Goal: Information Seeking & Learning: Learn about a topic

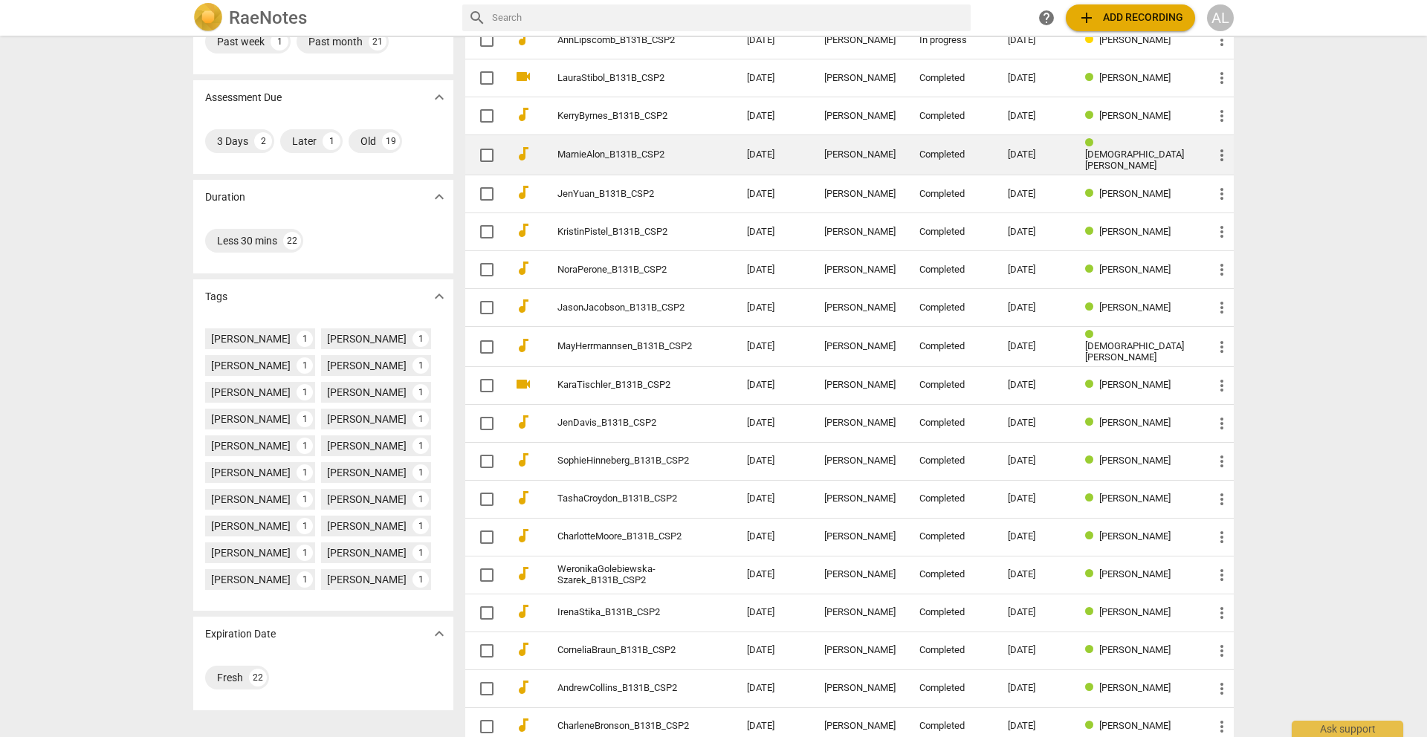
scroll to position [241, 0]
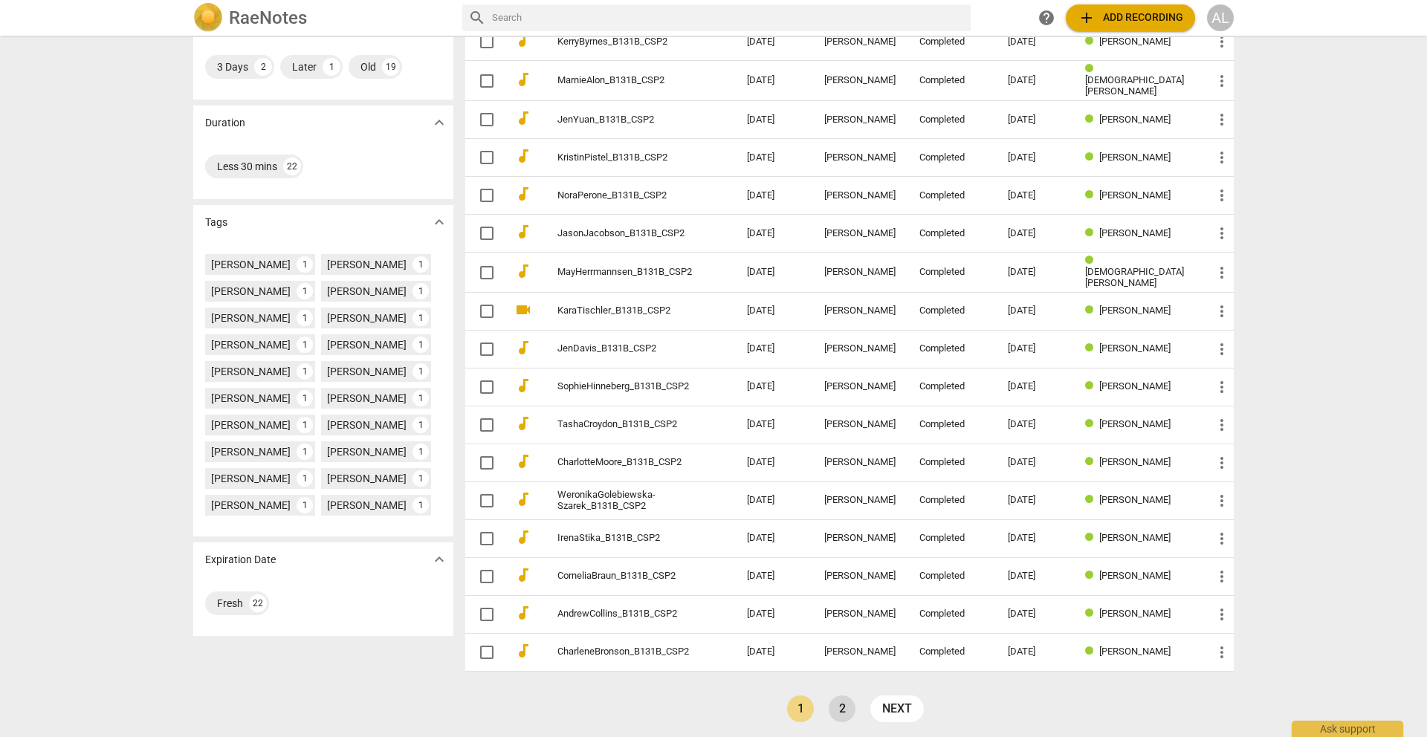
click at [840, 717] on link "2" at bounding box center [842, 709] width 27 height 27
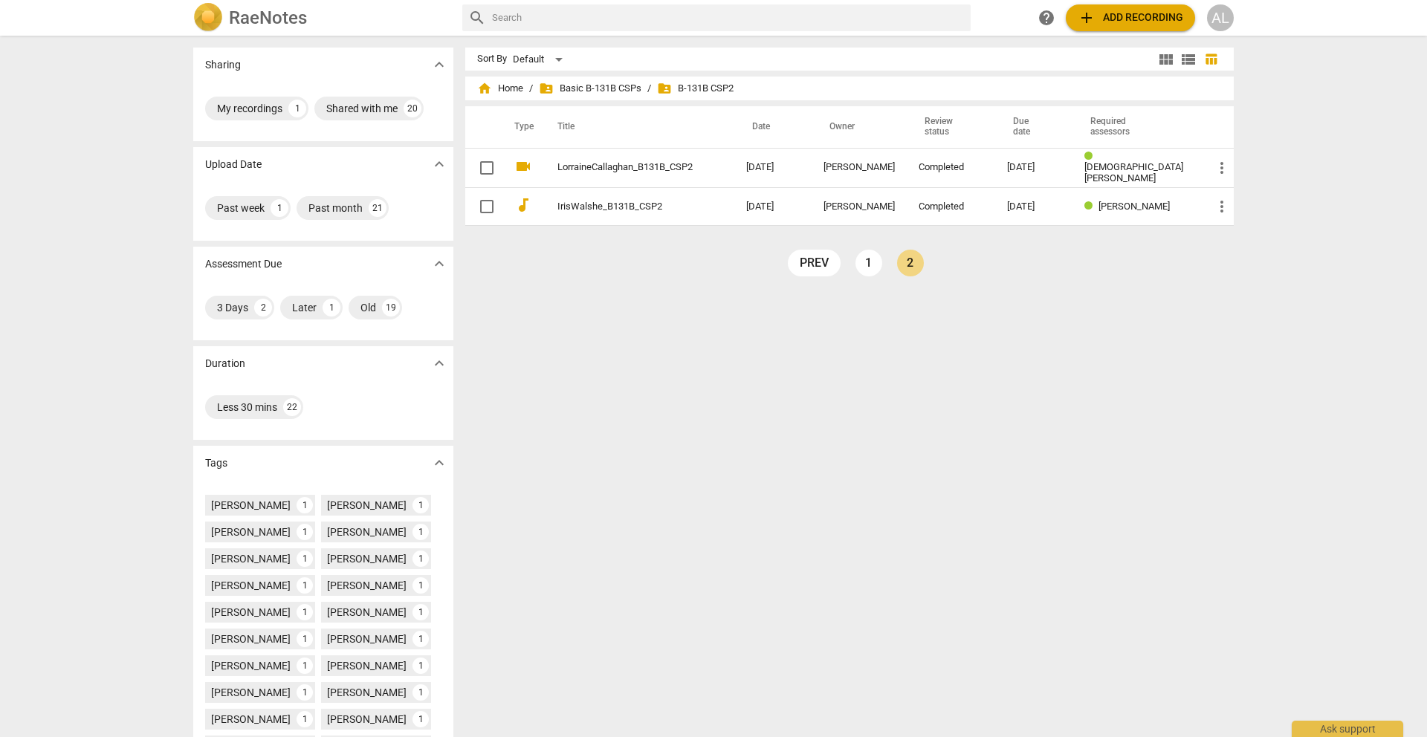
scroll to position [29, 0]
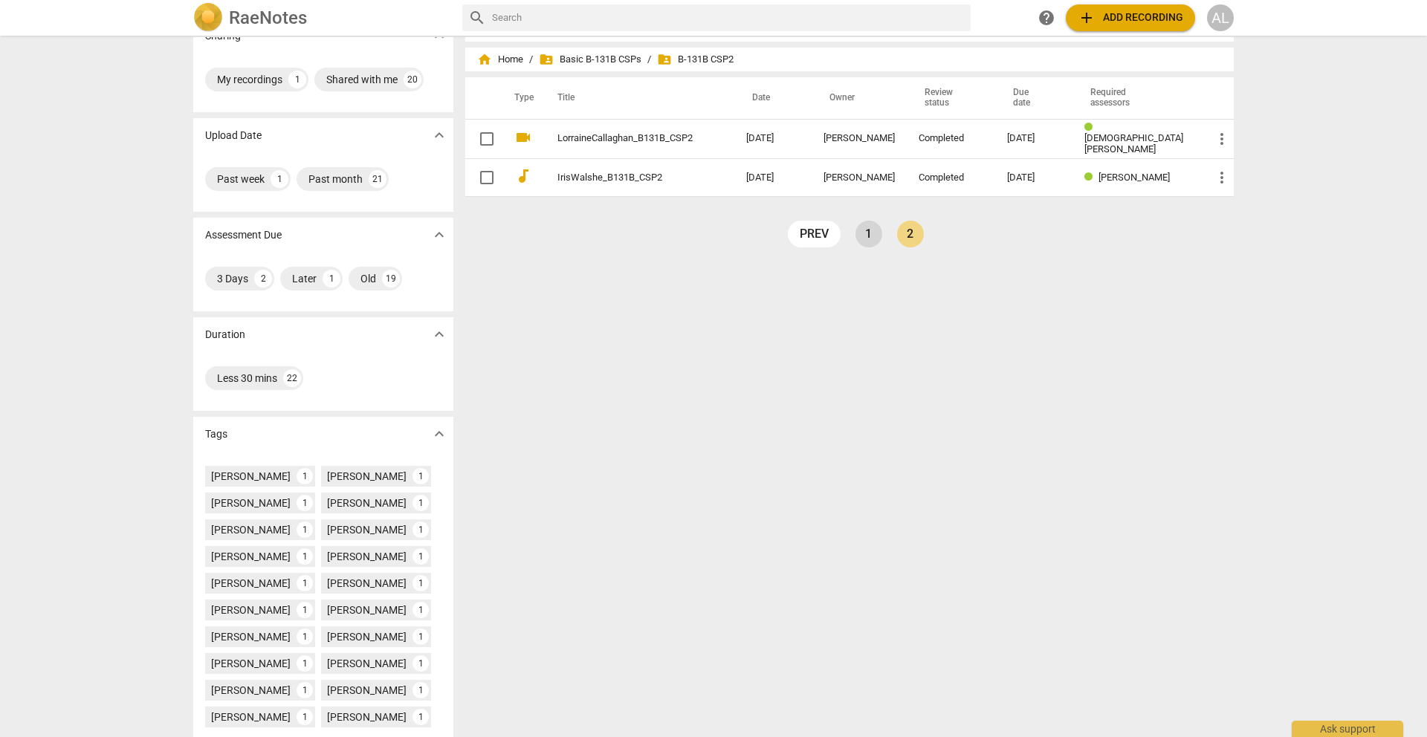
click at [866, 237] on link "1" at bounding box center [869, 234] width 27 height 27
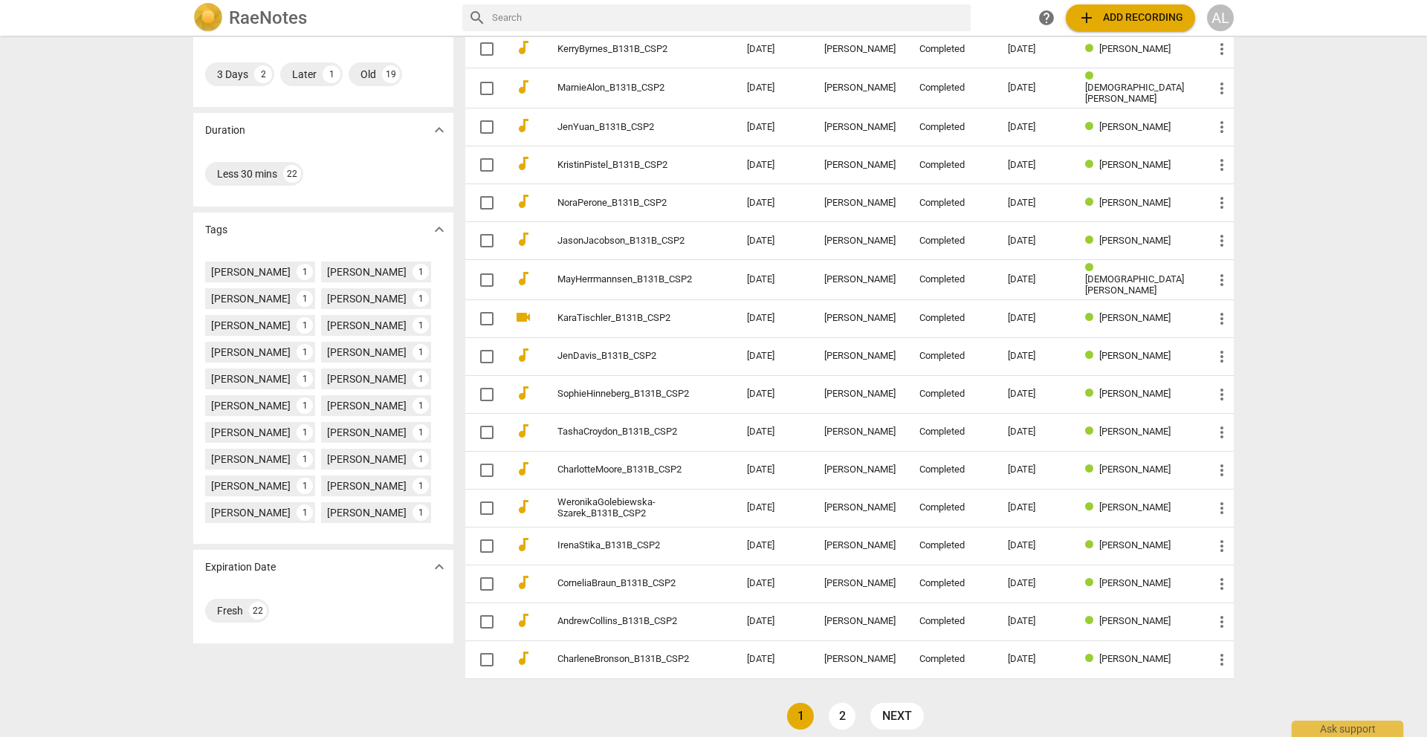
scroll to position [241, 0]
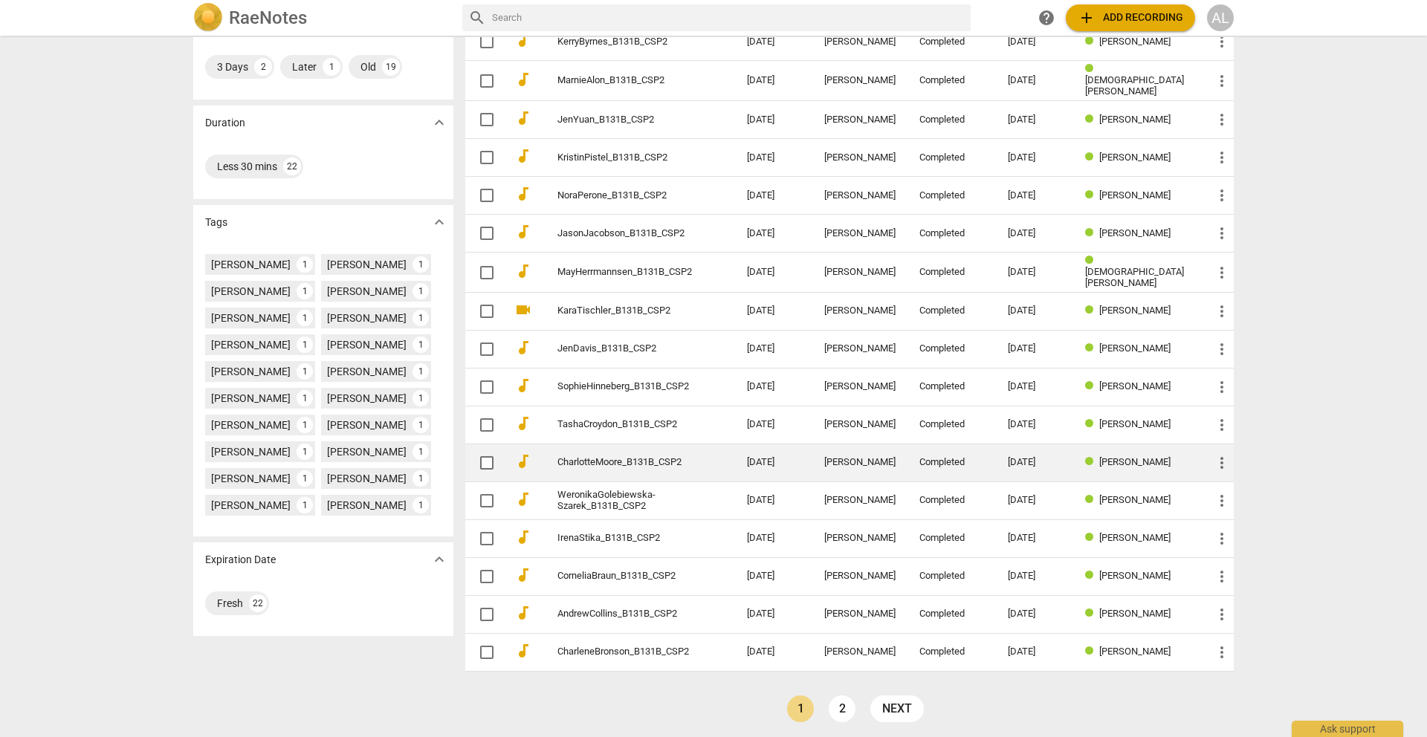
click at [654, 457] on link "CharlotteMoore_B131B_CSP2" at bounding box center [625, 462] width 136 height 11
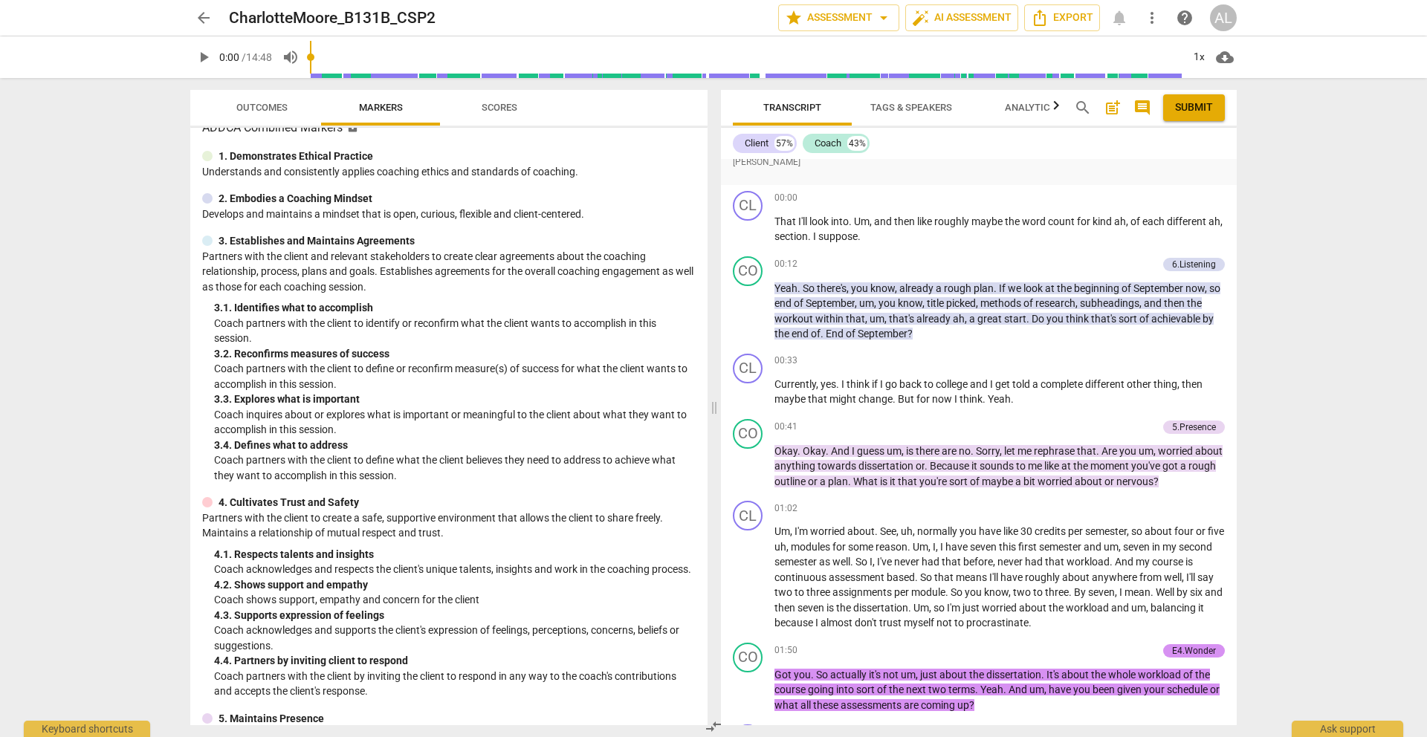
scroll to position [1473, 0]
drag, startPoint x: 786, startPoint y: 193, endPoint x: 734, endPoint y: 193, distance: 52.0
click at [734, 169] on p "Marci Rubin, PCC, PCAC, ACCG, MA, MBA" at bounding box center [979, 162] width 492 height 16
copy p "Marci Rubin"
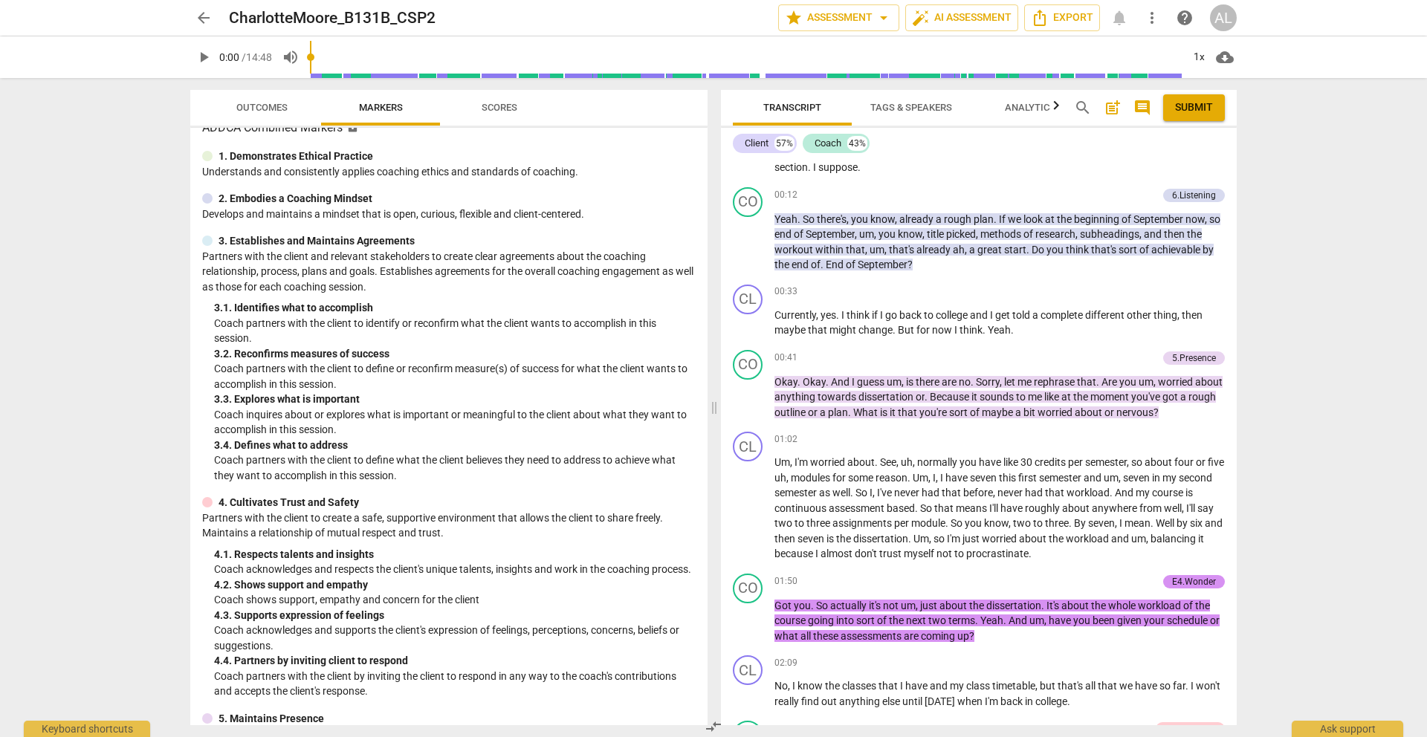
scroll to position [1320, 0]
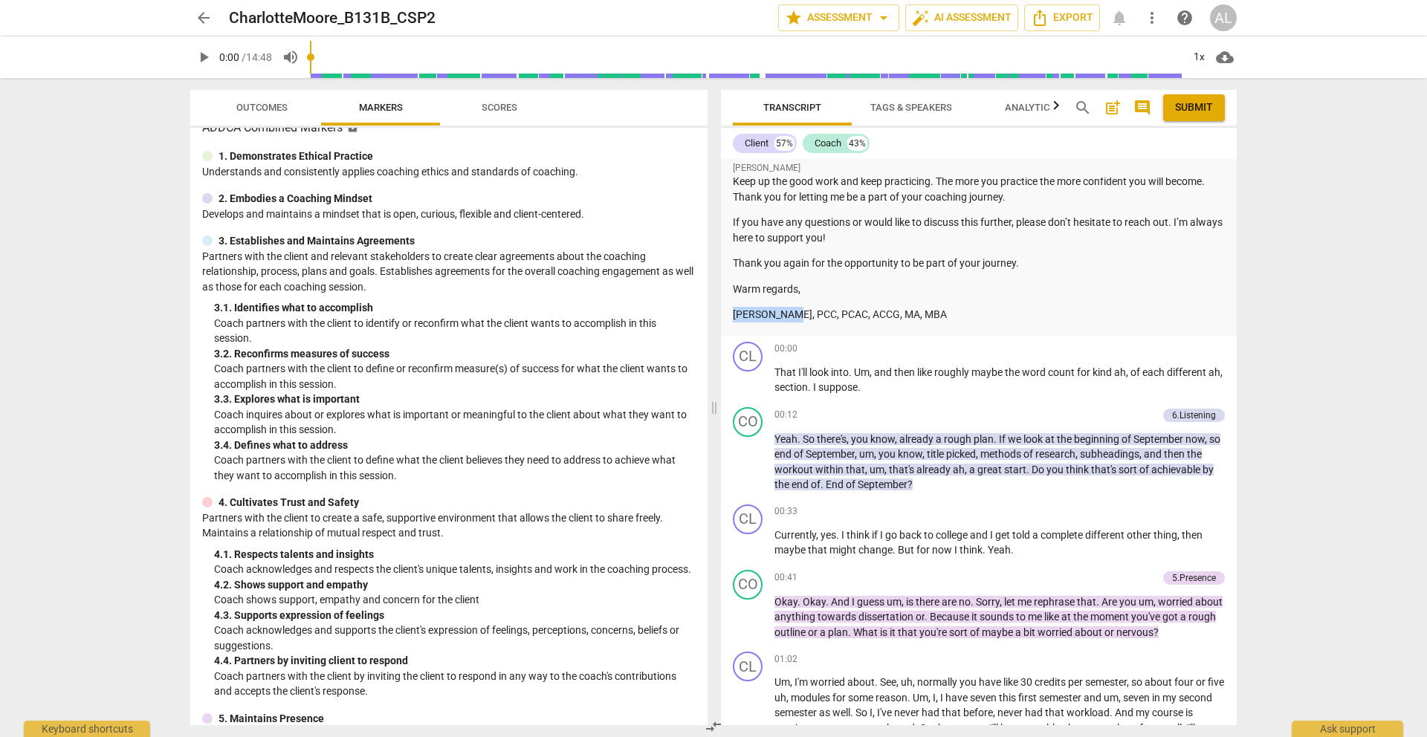
click at [203, 20] on span "arrow_back" at bounding box center [204, 18] width 18 height 18
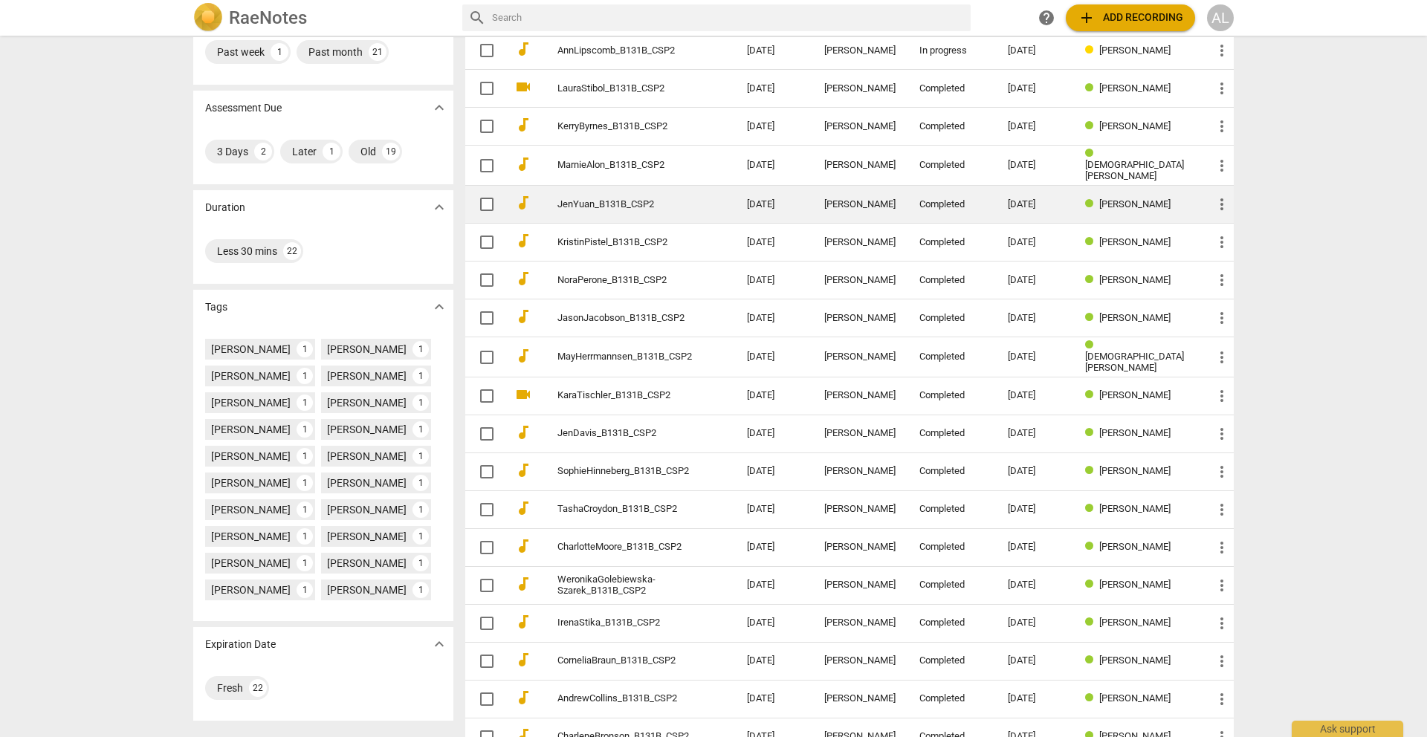
scroll to position [161, 0]
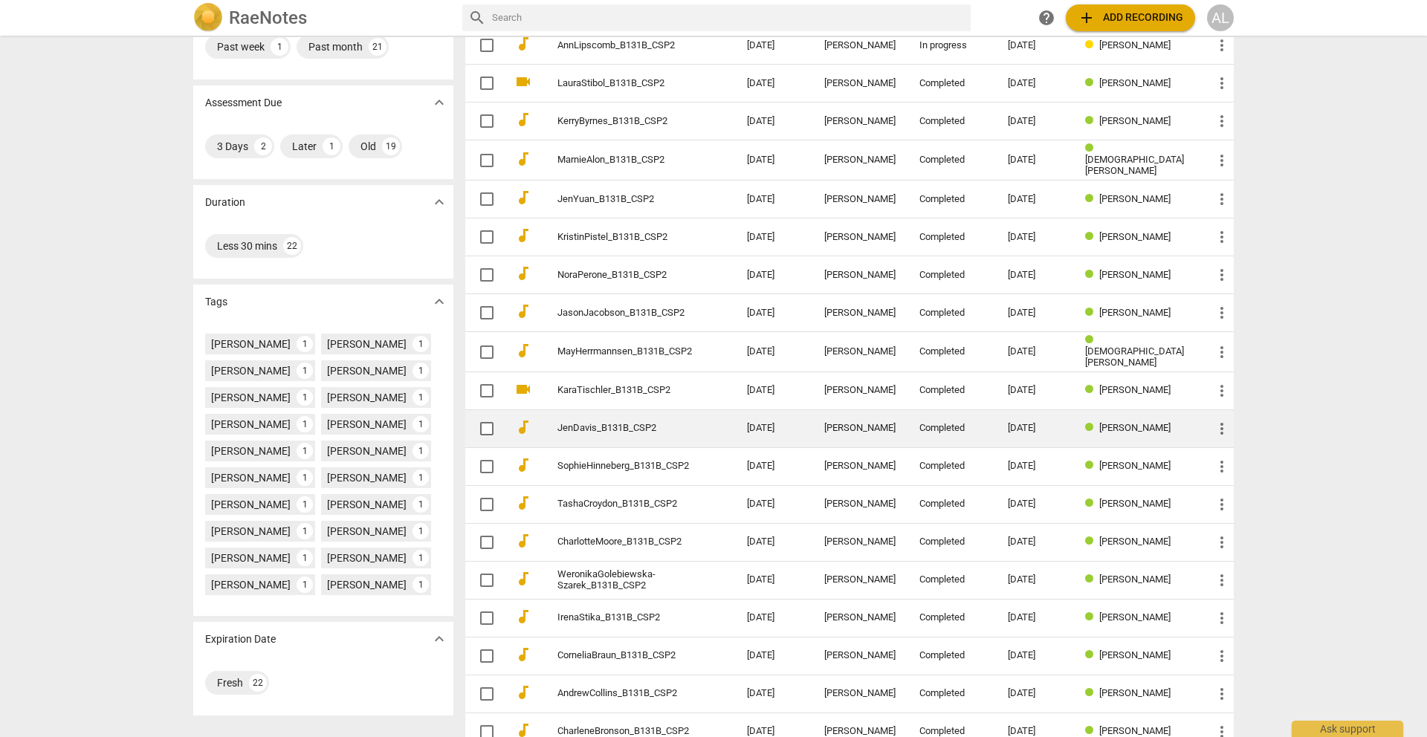
click at [639, 423] on link "JenDavis_B131B_CSP2" at bounding box center [625, 428] width 136 height 11
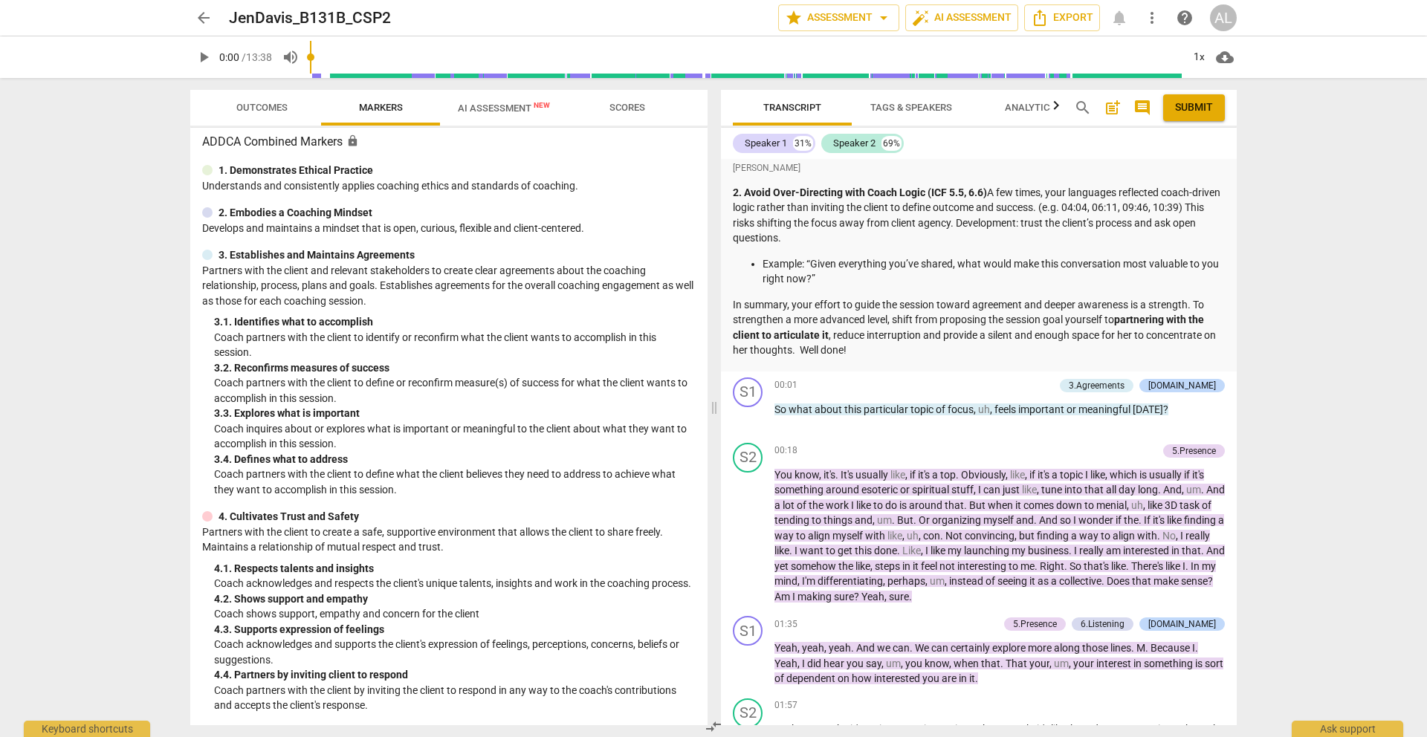
scroll to position [554, 0]
click at [205, 10] on span "arrow_back" at bounding box center [204, 18] width 18 height 18
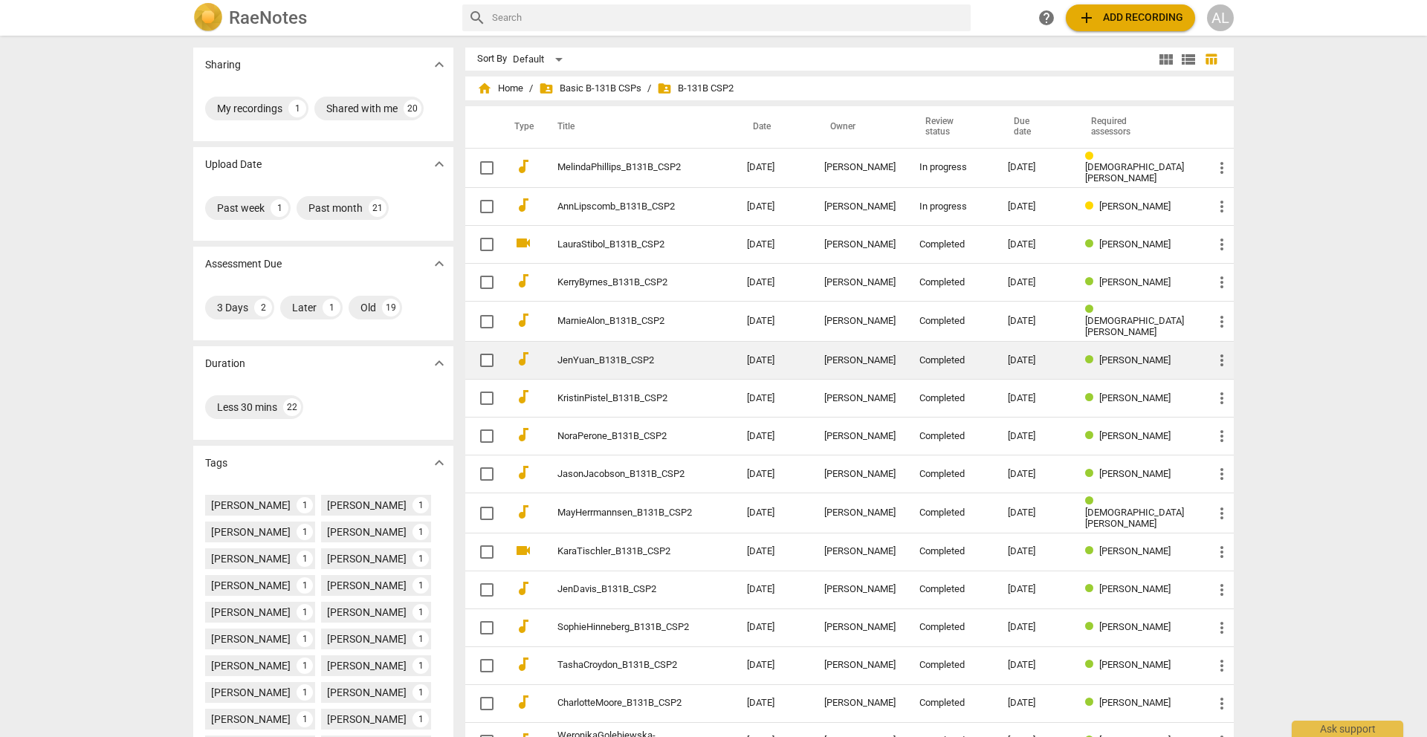
click at [693, 356] on link "JenYuan_B131B_CSP2" at bounding box center [625, 360] width 136 height 11
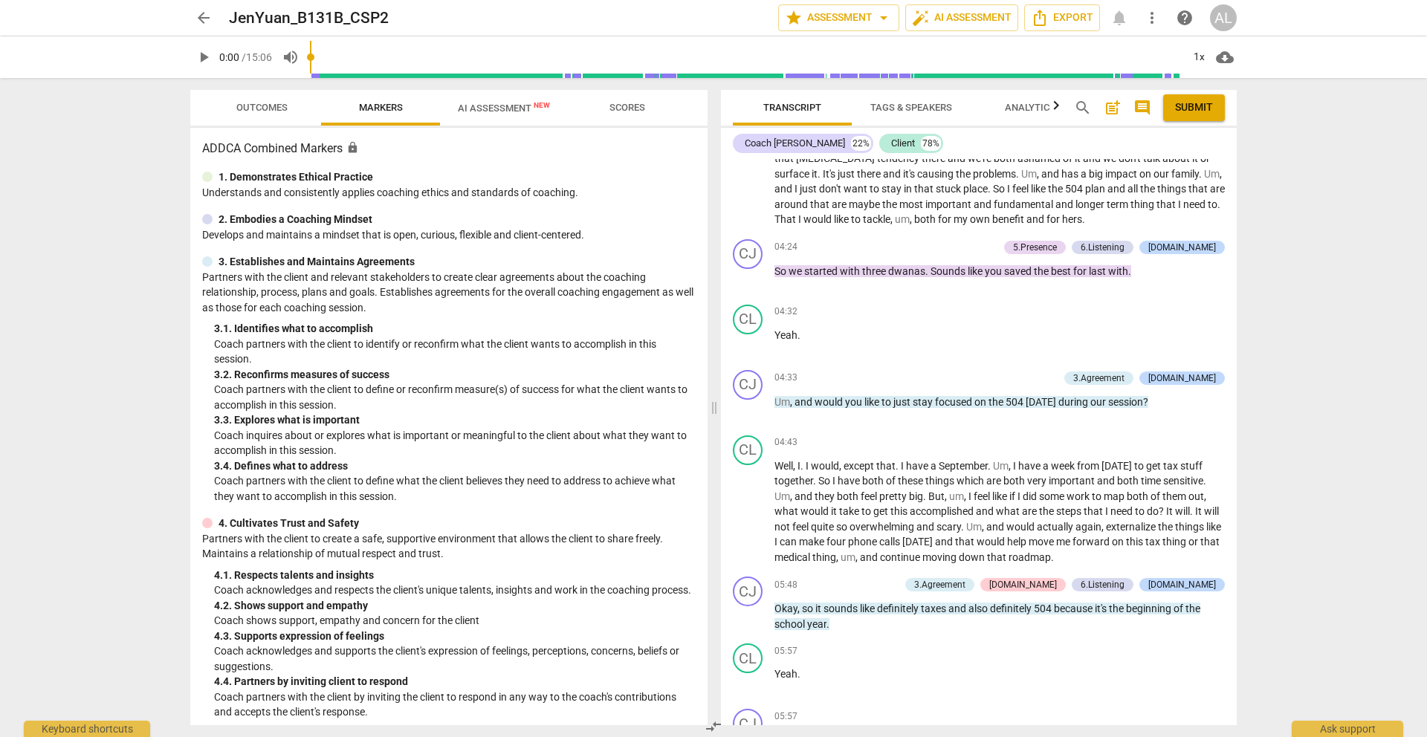
scroll to position [645, 0]
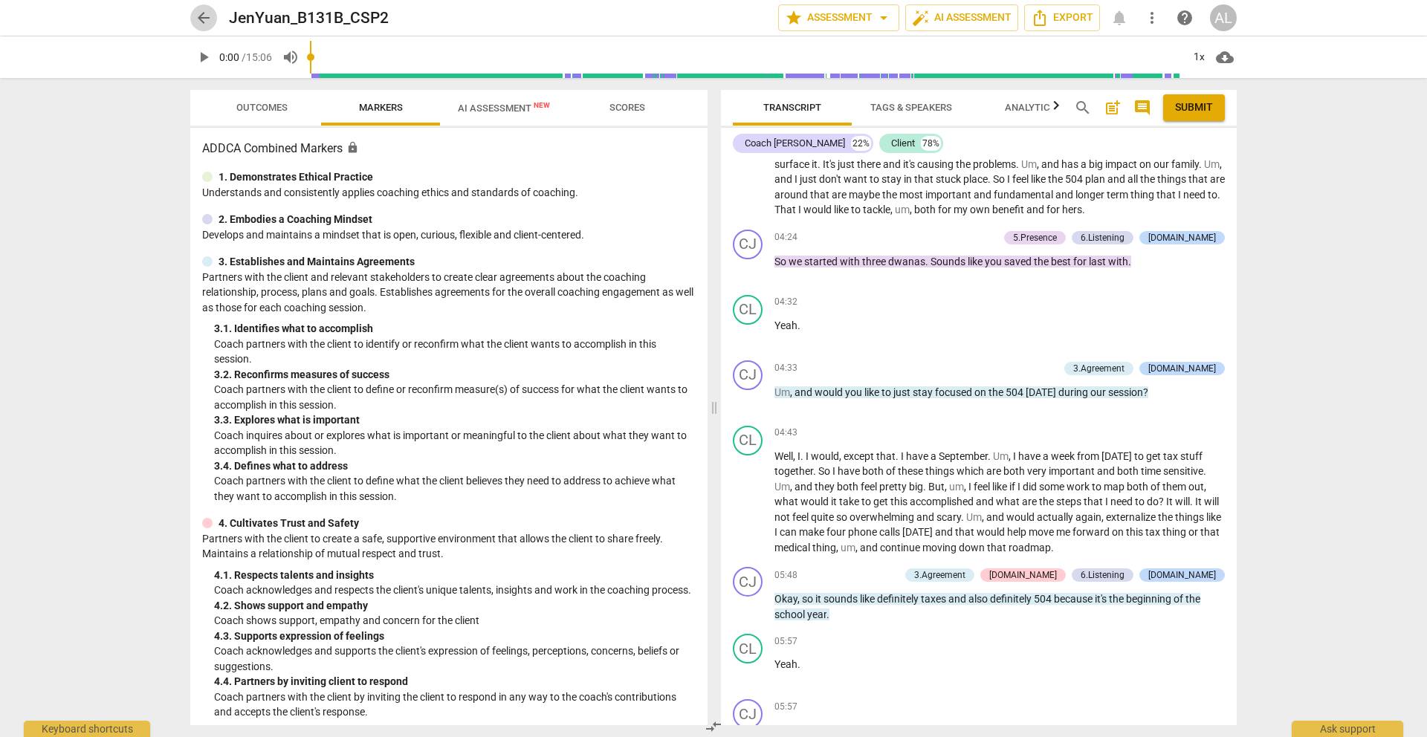
click at [208, 29] on button "arrow_back" at bounding box center [203, 17] width 27 height 27
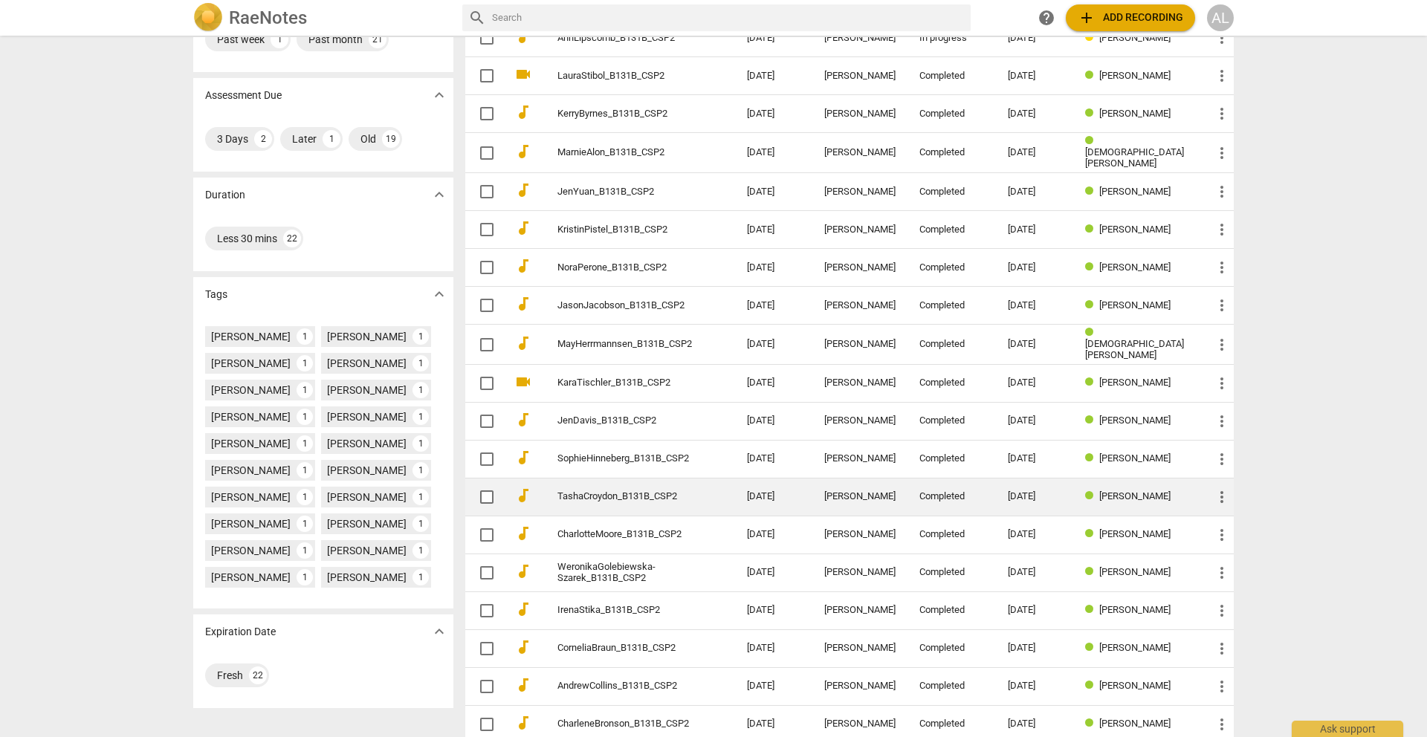
scroll to position [241, 0]
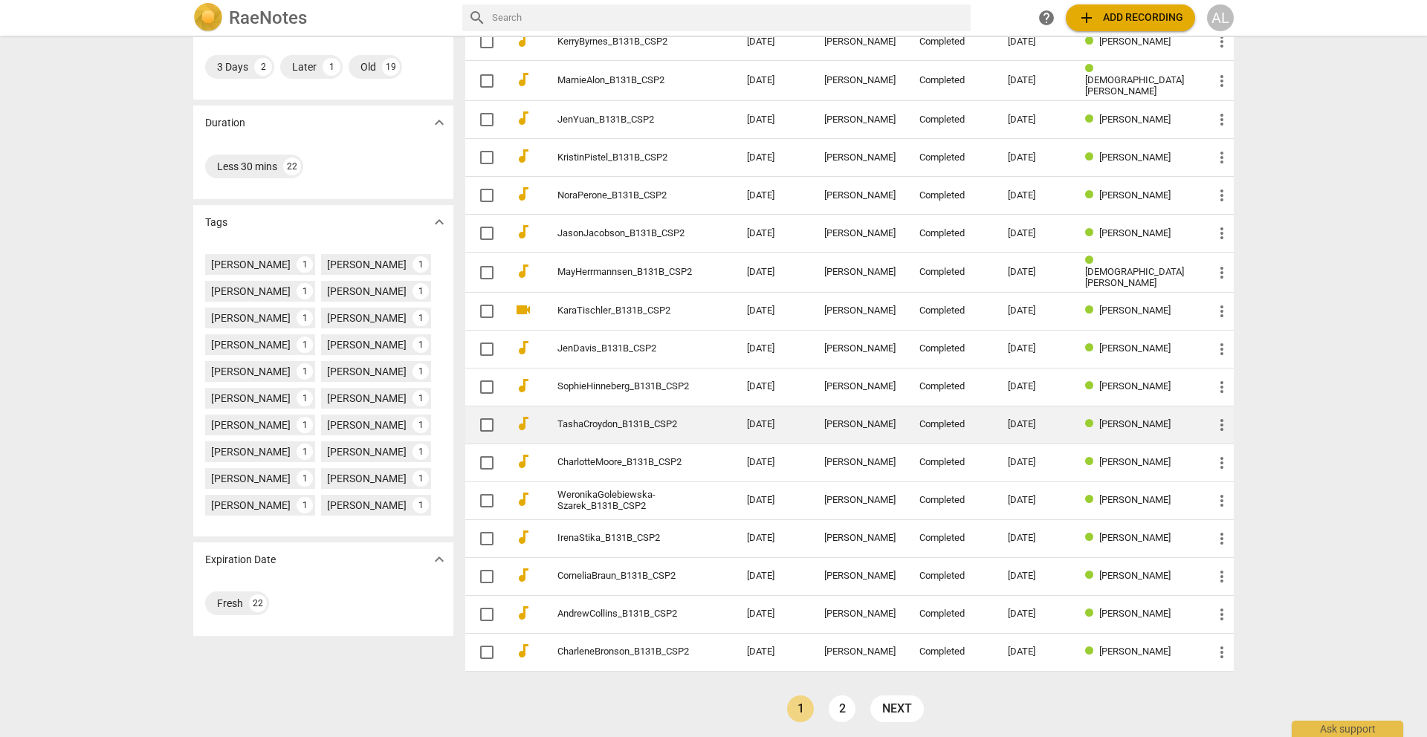
click at [640, 419] on link "TashaCroydon_B131B_CSP2" at bounding box center [625, 424] width 136 height 11
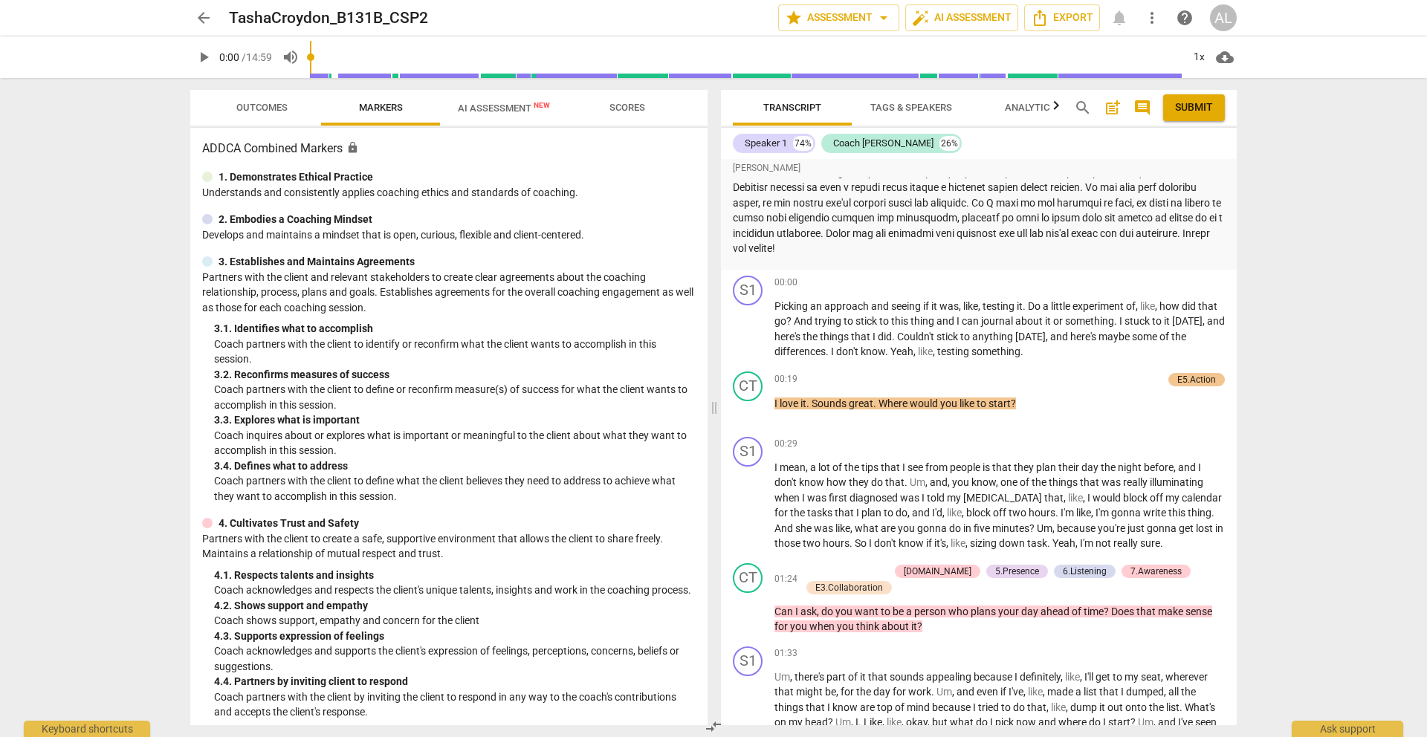
scroll to position [207, 0]
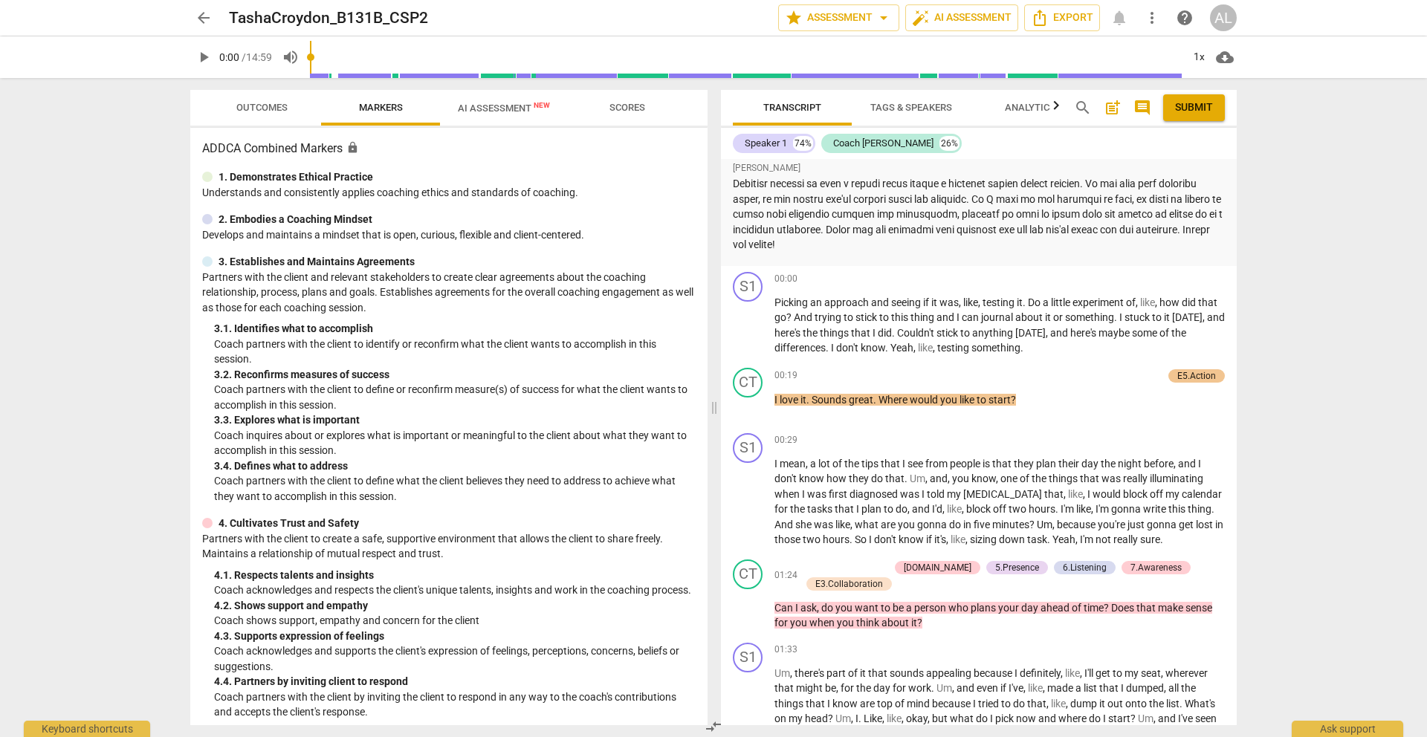
click at [262, 104] on span "Outcomes" at bounding box center [261, 107] width 51 height 11
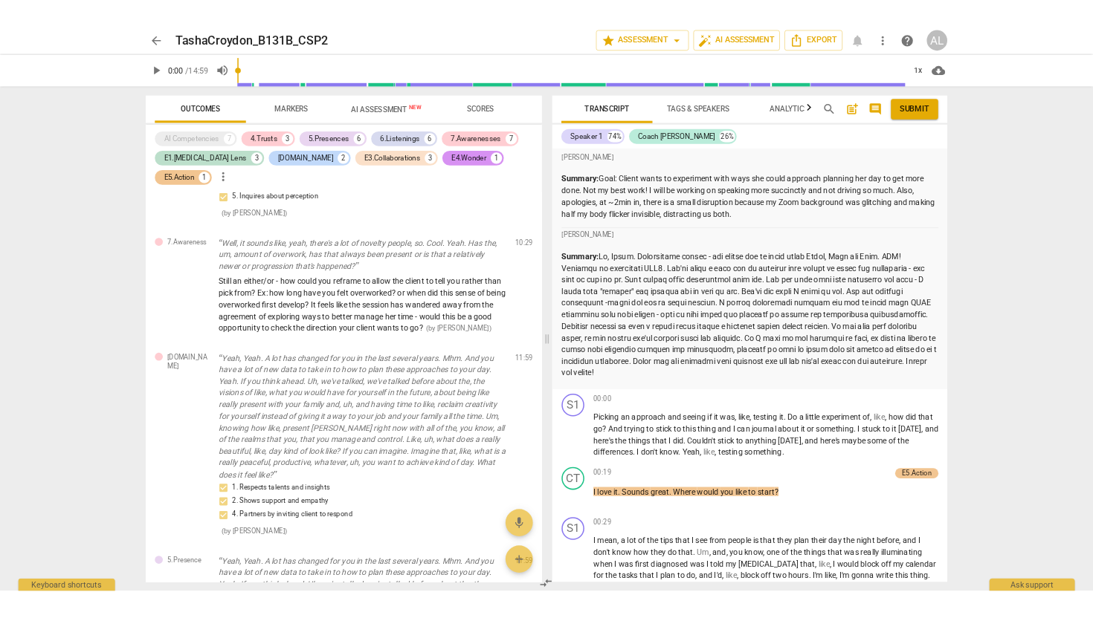
scroll to position [4184, 0]
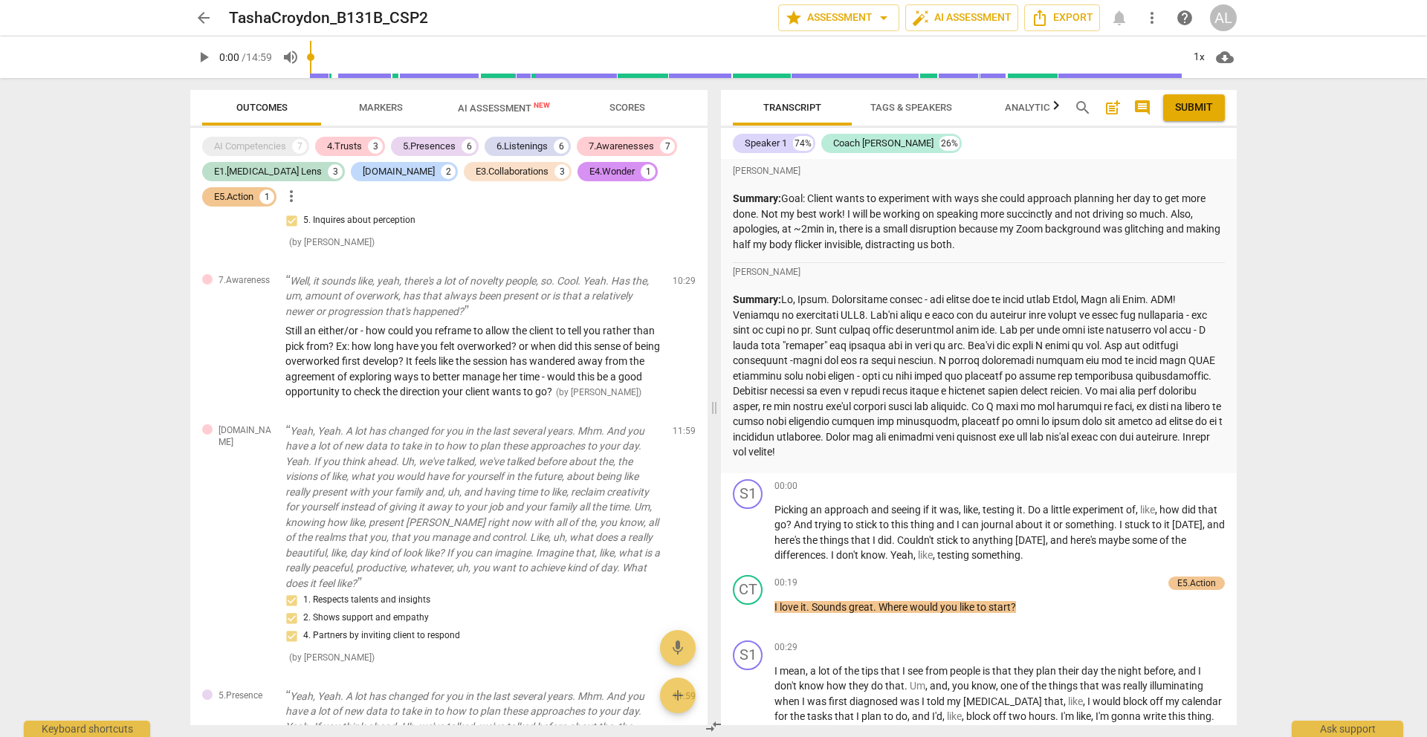
click at [201, 22] on span "arrow_back" at bounding box center [204, 18] width 18 height 18
